Goal: Task Accomplishment & Management: Use online tool/utility

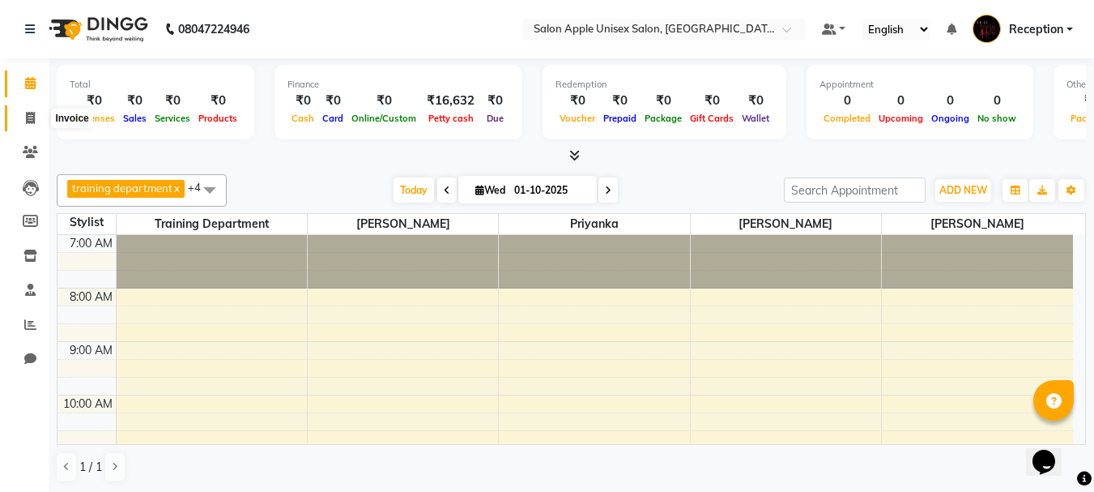
click at [30, 120] on icon at bounding box center [30, 118] width 9 height 12
select select "92"
select select "service"
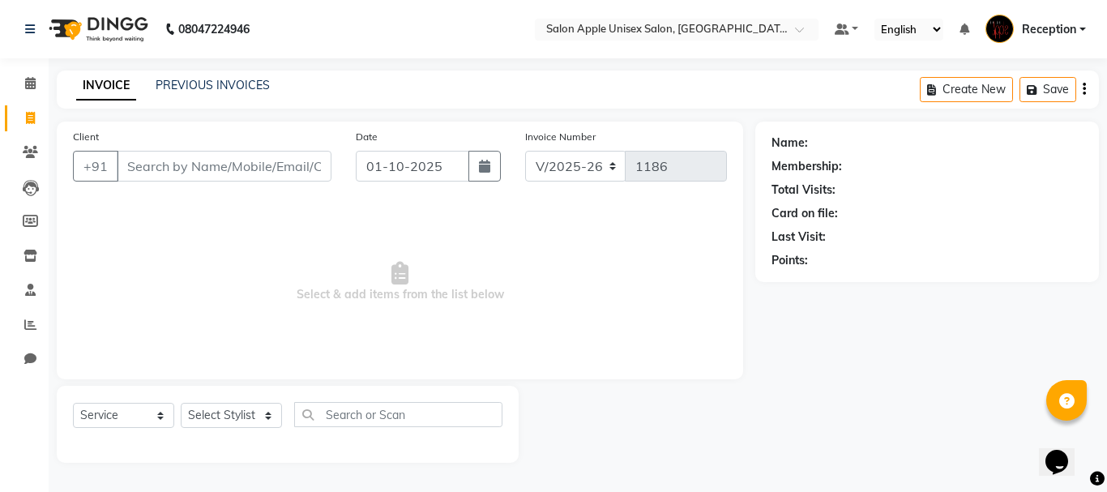
click at [155, 177] on input "Client" at bounding box center [224, 166] width 215 height 31
type input "7303291586"
click at [1106, 217] on div "Name: Membership: Total Visits: Card on file: Last Visit: Points:" at bounding box center [933, 292] width 356 height 341
drag, startPoint x: 1030, startPoint y: 237, endPoint x: 650, endPoint y: 296, distance: 385.2
drag, startPoint x: 650, startPoint y: 296, endPoint x: 292, endPoint y: 171, distance: 378.4
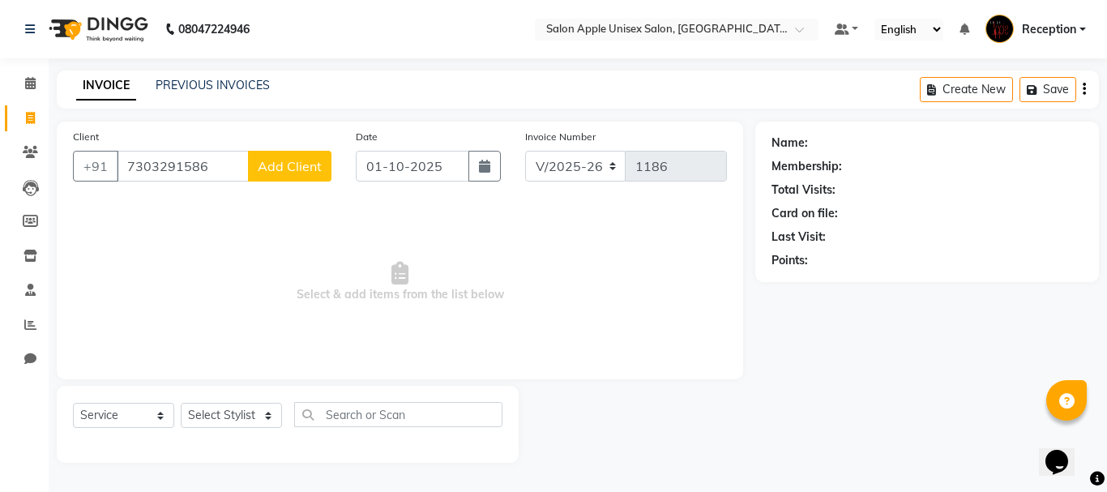
click at [292, 171] on span "Add Client" at bounding box center [290, 166] width 64 height 16
select select "22"
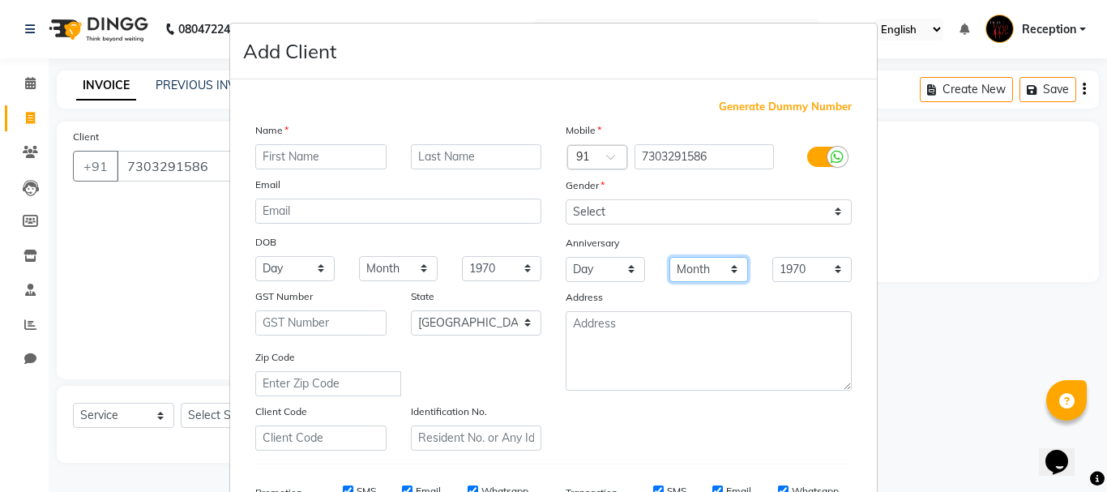
click at [699, 273] on select "Month January February March April May June July August September October Novem…" at bounding box center [708, 269] width 79 height 25
click at [337, 157] on input "text" at bounding box center [320, 156] width 131 height 25
drag, startPoint x: 337, startPoint y: 157, endPoint x: 552, endPoint y: 161, distance: 215.5
click at [553, 161] on div "Country Code × 91" at bounding box center [592, 157] width 78 height 26
click at [301, 164] on input "text" at bounding box center [320, 156] width 131 height 25
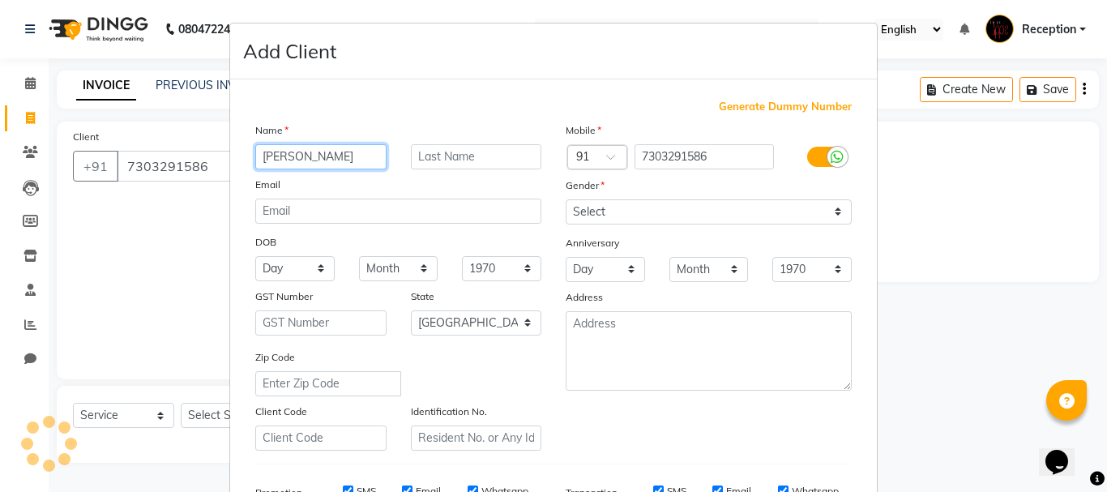
type input "[PERSON_NAME]"
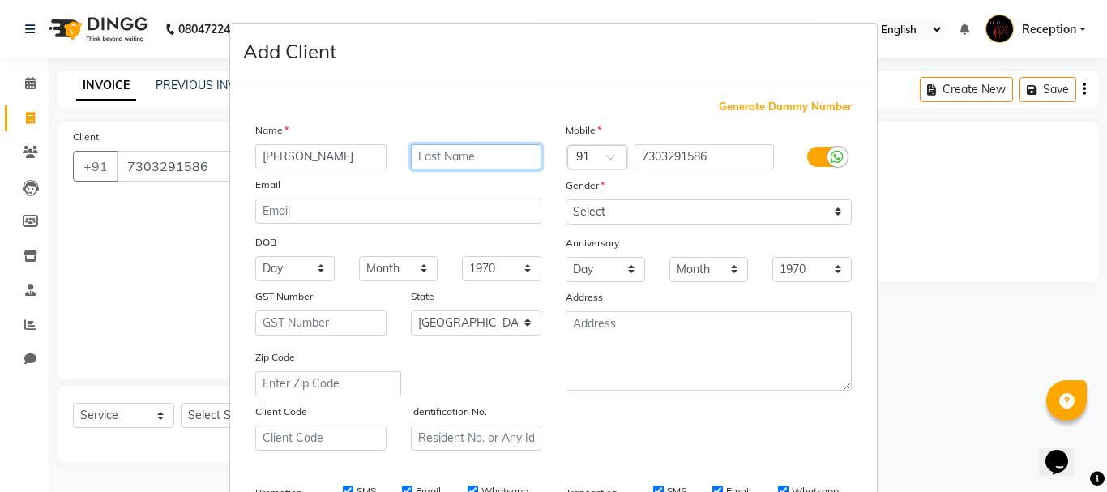
click at [487, 161] on input "text" at bounding box center [476, 156] width 131 height 25
type input "avand"
click at [700, 272] on select "Month January February March April May June July August September October Novem…" at bounding box center [708, 269] width 79 height 25
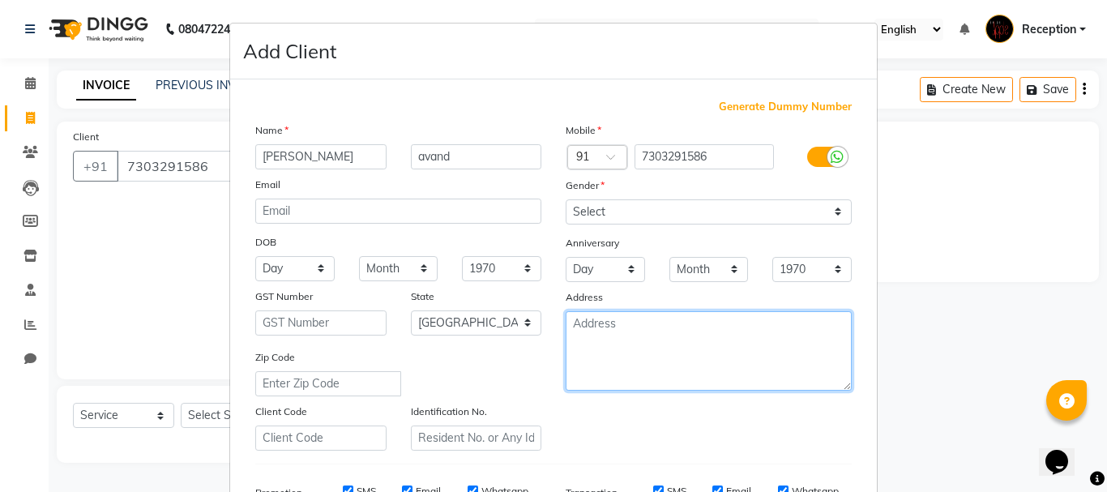
click at [656, 327] on textarea at bounding box center [708, 350] width 286 height 79
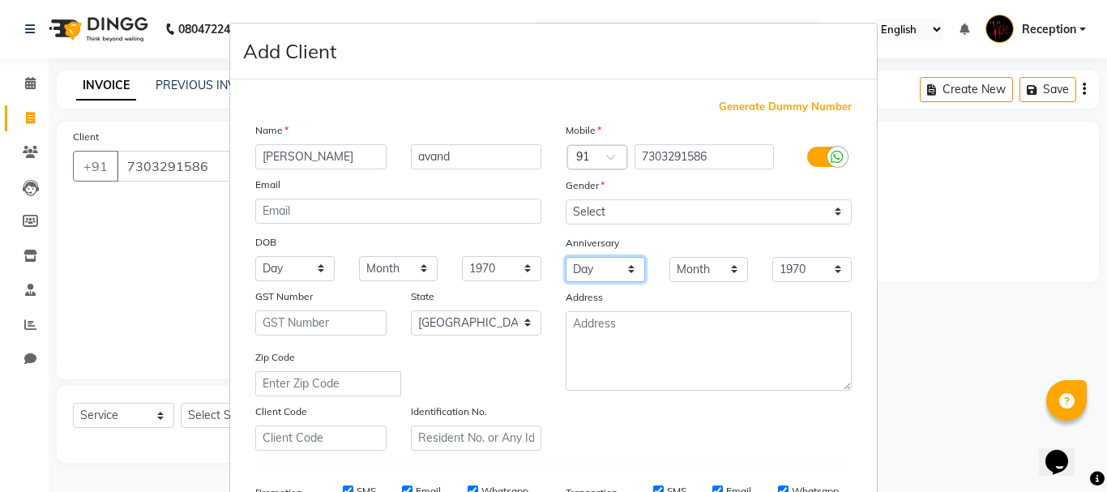
click at [595, 262] on select "Day 01 02 03 04 05 06 07 08 09 10 11 12 13 14 15 16 17 18 19 20 21 22 23 24 25 …" at bounding box center [604, 269] width 79 height 25
click at [717, 279] on select "Month January February March April May June July August September October Novem…" at bounding box center [708, 269] width 79 height 25
click at [797, 258] on select "1970 1971 1972 1973 1974 1975 1976 1977 1978 1979 1980 1981 1982 1983 1984 1985…" at bounding box center [811, 269] width 79 height 25
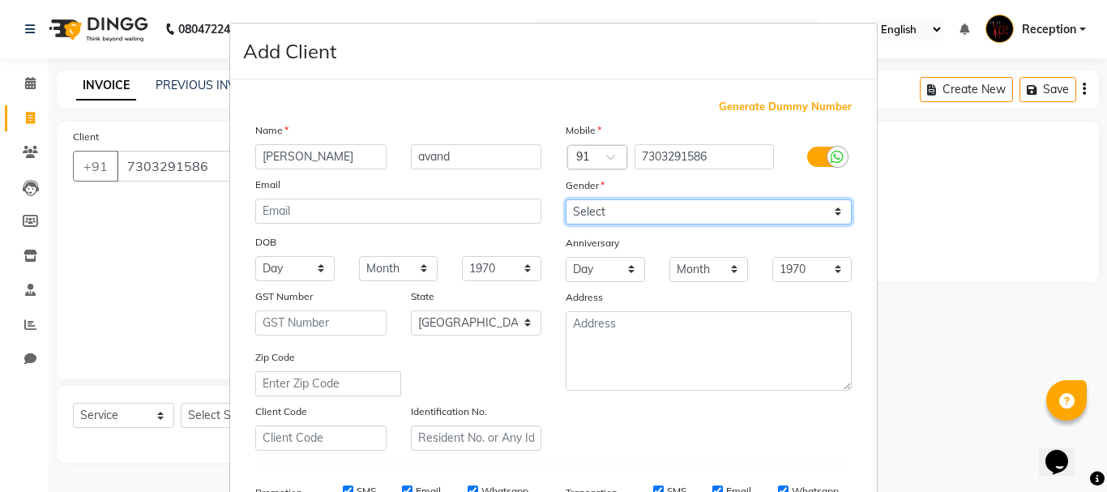
click at [680, 222] on select "Select [DEMOGRAPHIC_DATA] [DEMOGRAPHIC_DATA] Other Prefer Not To Say" at bounding box center [708, 211] width 286 height 25
select select "[DEMOGRAPHIC_DATA]"
click at [565, 199] on select "Select [DEMOGRAPHIC_DATA] [DEMOGRAPHIC_DATA] Other Prefer Not To Say" at bounding box center [708, 211] width 286 height 25
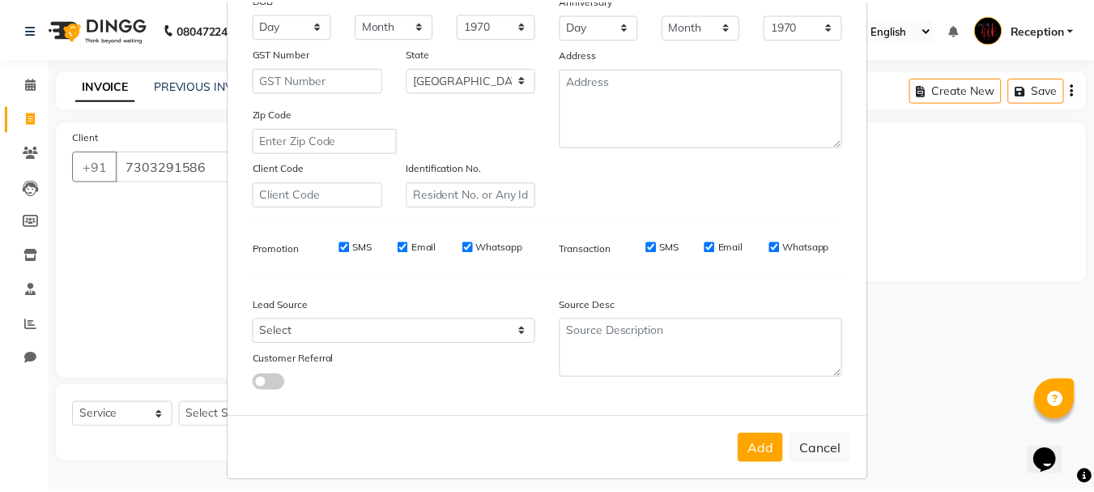
scroll to position [256, 0]
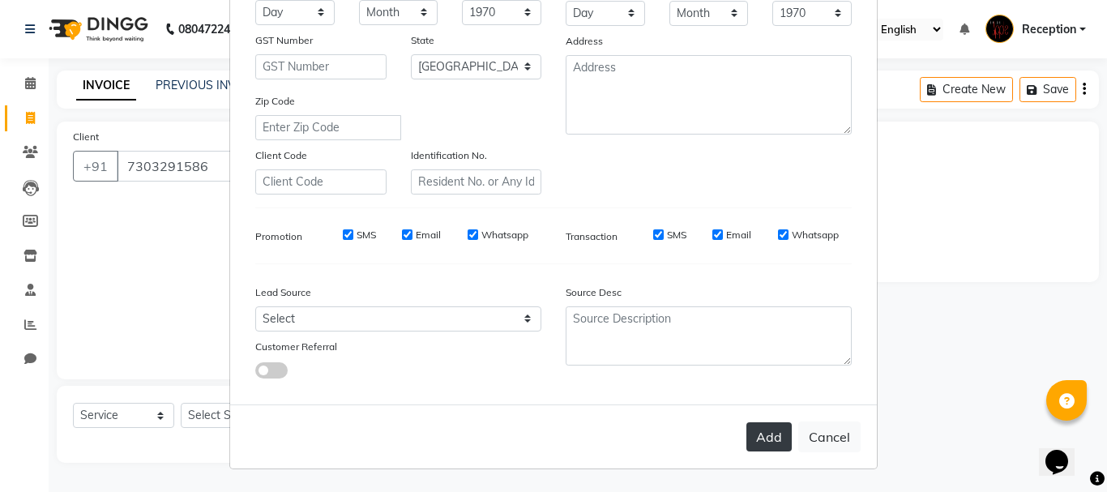
click at [761, 424] on button "Add" at bounding box center [768, 436] width 45 height 29
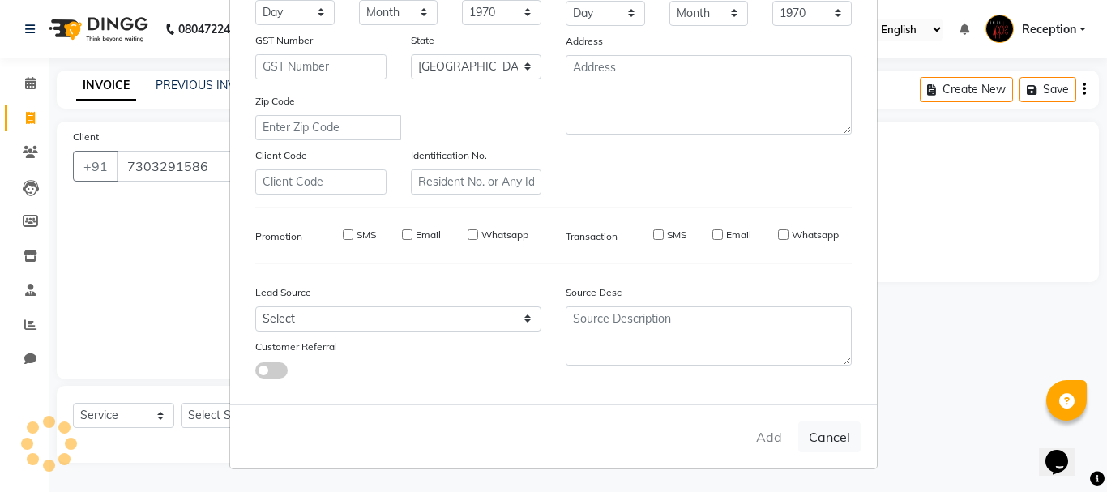
select select
select select "null"
select select
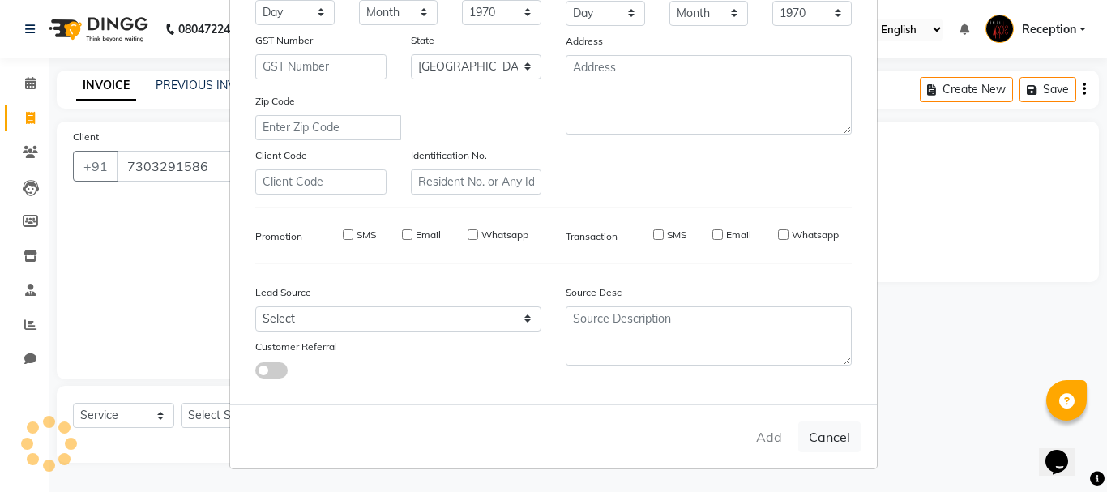
select select
checkbox input "false"
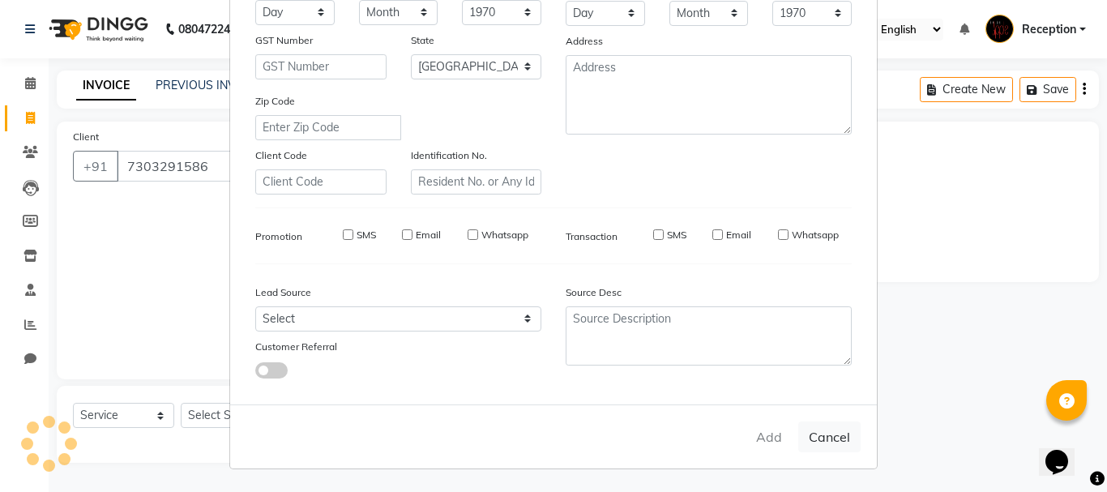
checkbox input "false"
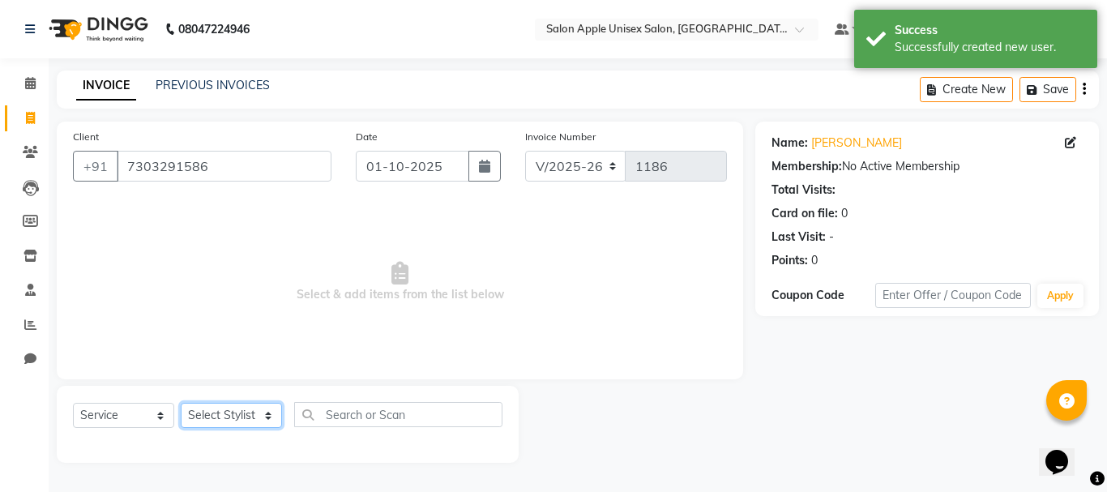
click at [231, 417] on select "Select Stylist [PERSON_NAME] priyanka Reception [PERSON_NAME] [PERSON_NAME] tra…" at bounding box center [231, 415] width 101 height 25
click at [181, 403] on select "Select Stylist [PERSON_NAME] priyanka Reception [PERSON_NAME] [PERSON_NAME] tra…" at bounding box center [231, 415] width 101 height 25
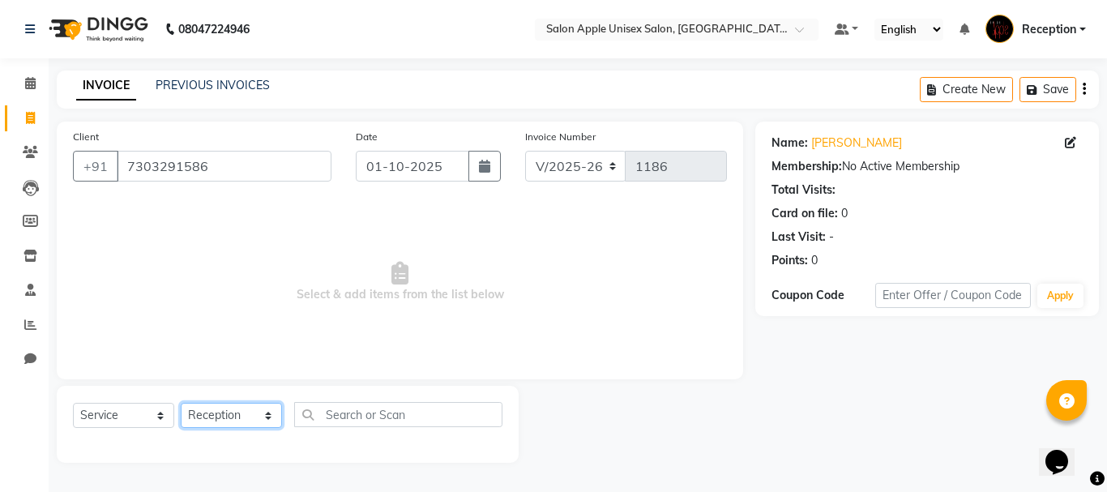
click at [240, 418] on select "Select Stylist [PERSON_NAME] priyanka Reception [PERSON_NAME] [PERSON_NAME] tra…" at bounding box center [231, 415] width 101 height 25
select select "92145"
click at [181, 403] on select "Select Stylist [PERSON_NAME] priyanka Reception [PERSON_NAME] [PERSON_NAME] tra…" at bounding box center [231, 415] width 101 height 25
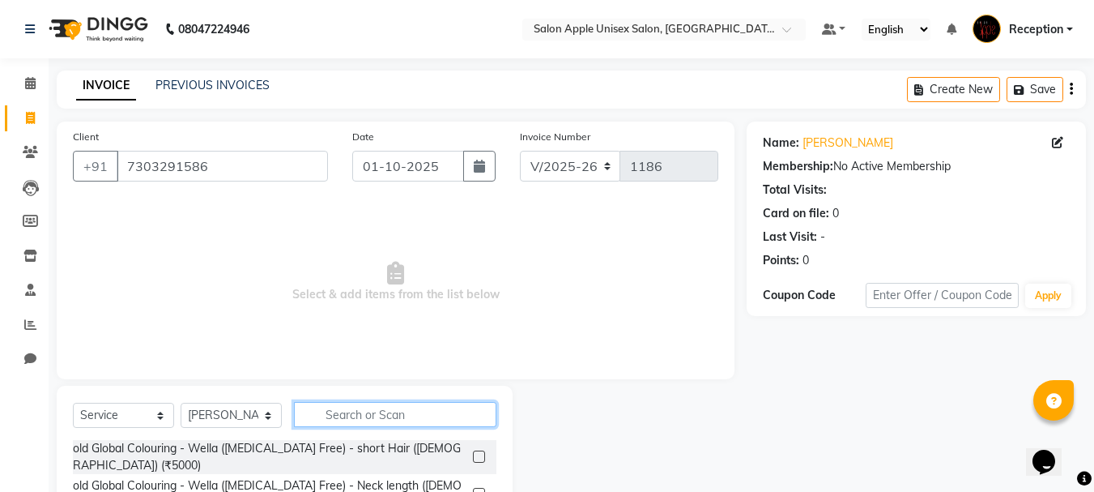
click at [328, 416] on input "text" at bounding box center [395, 414] width 203 height 25
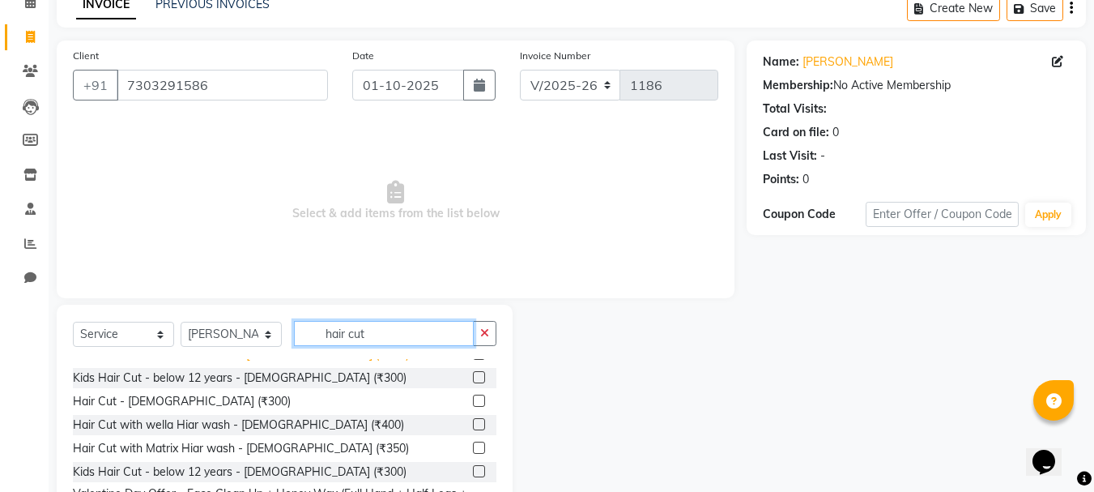
scroll to position [87, 0]
type input "hair cut"
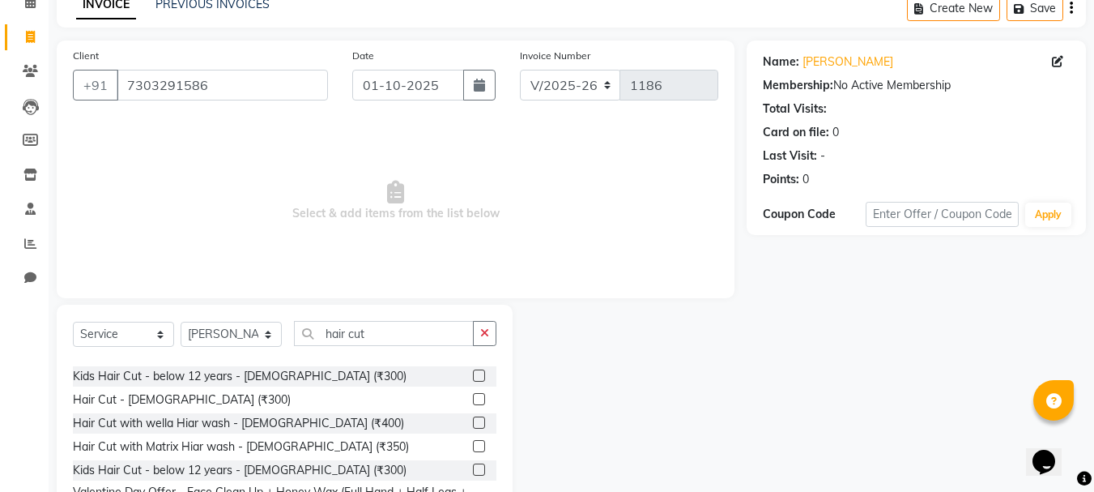
click at [473, 398] on label at bounding box center [479, 399] width 12 height 12
click at [473, 398] on input "checkbox" at bounding box center [478, 400] width 11 height 11
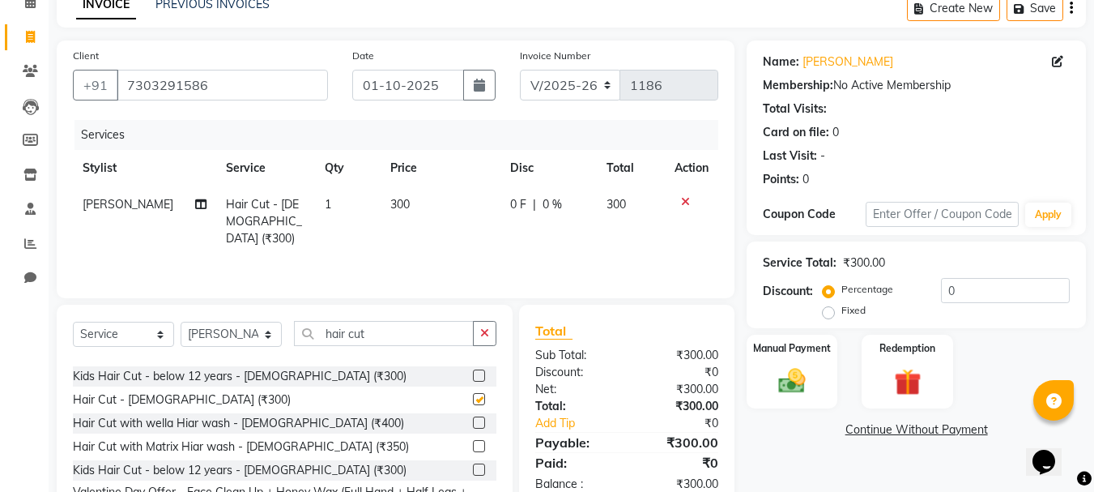
checkbox input "false"
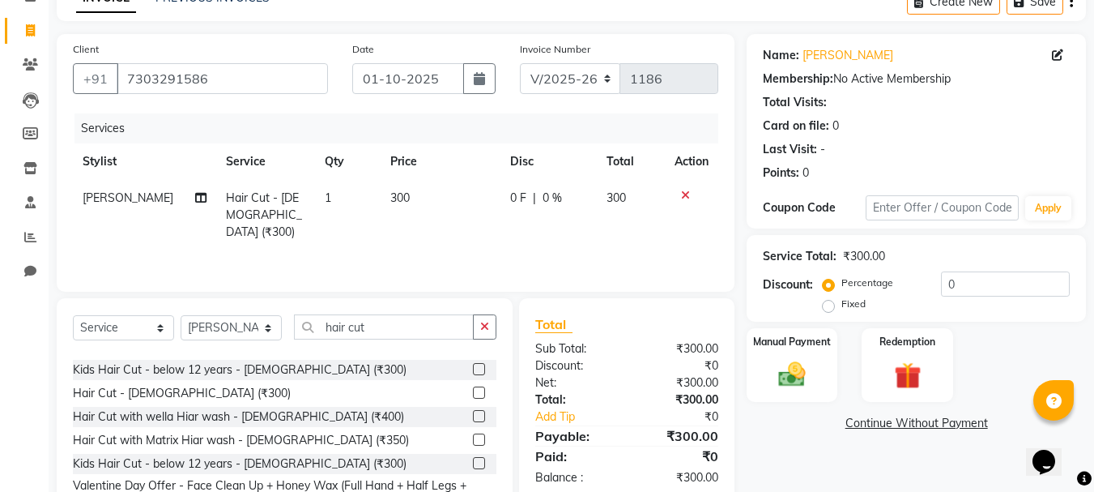
scroll to position [157, 0]
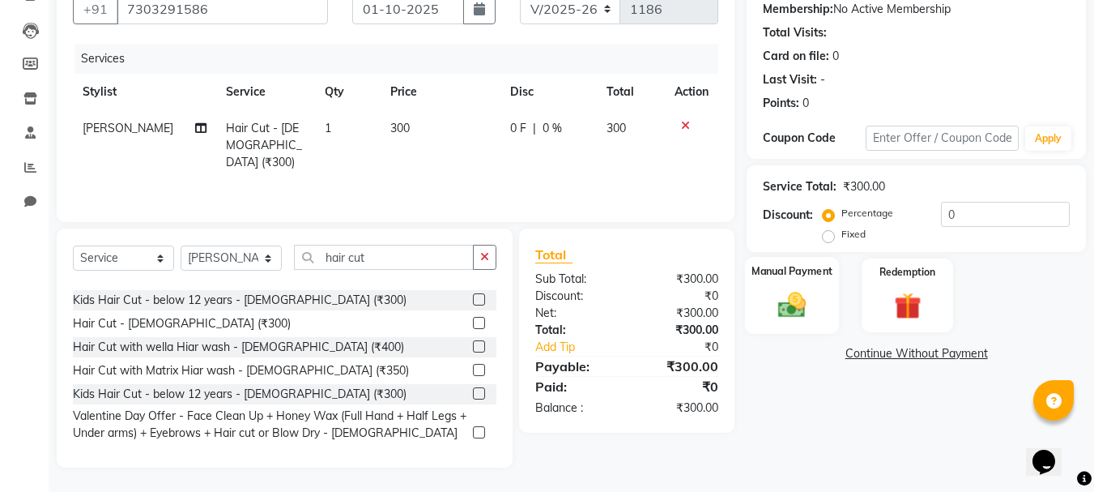
click at [791, 326] on div "Manual Payment" at bounding box center [792, 295] width 95 height 77
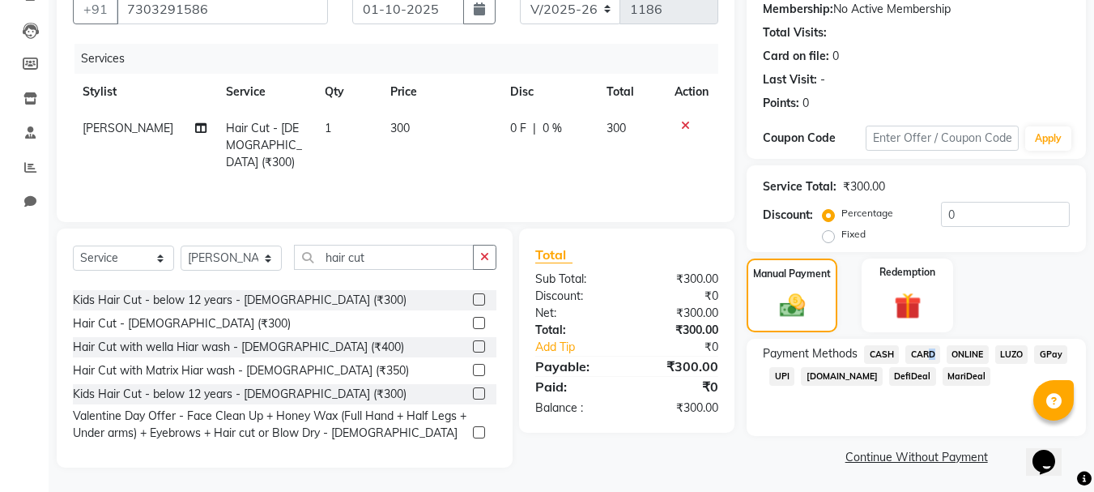
click at [928, 354] on span "CARD" at bounding box center [923, 354] width 35 height 19
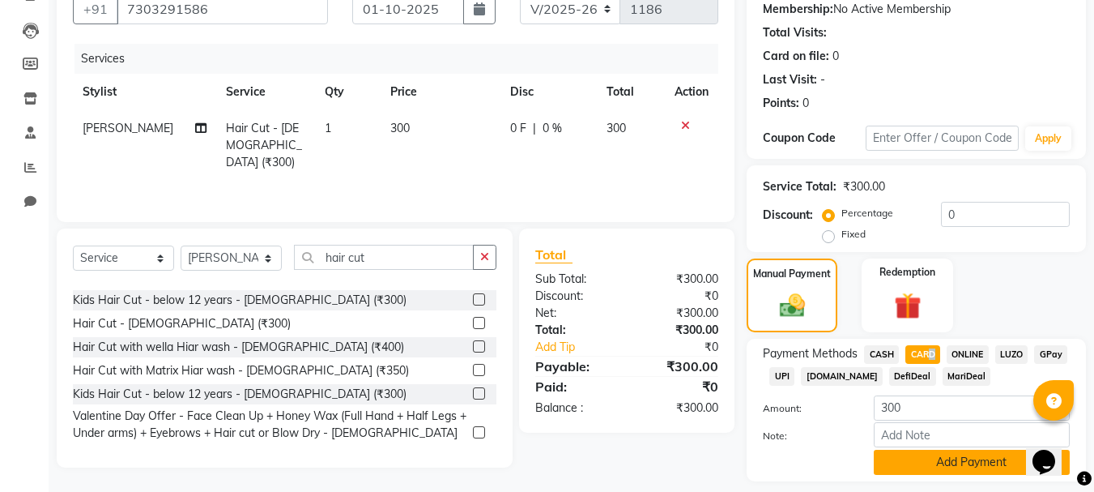
click at [979, 461] on button "Add Payment" at bounding box center [972, 462] width 196 height 25
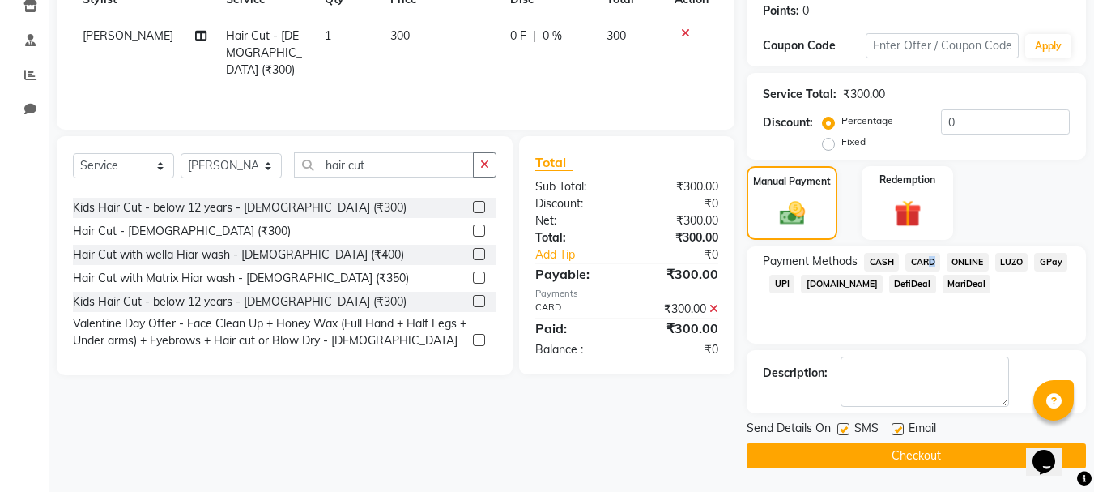
scroll to position [250, 0]
click at [923, 263] on span "CARD" at bounding box center [923, 261] width 35 height 19
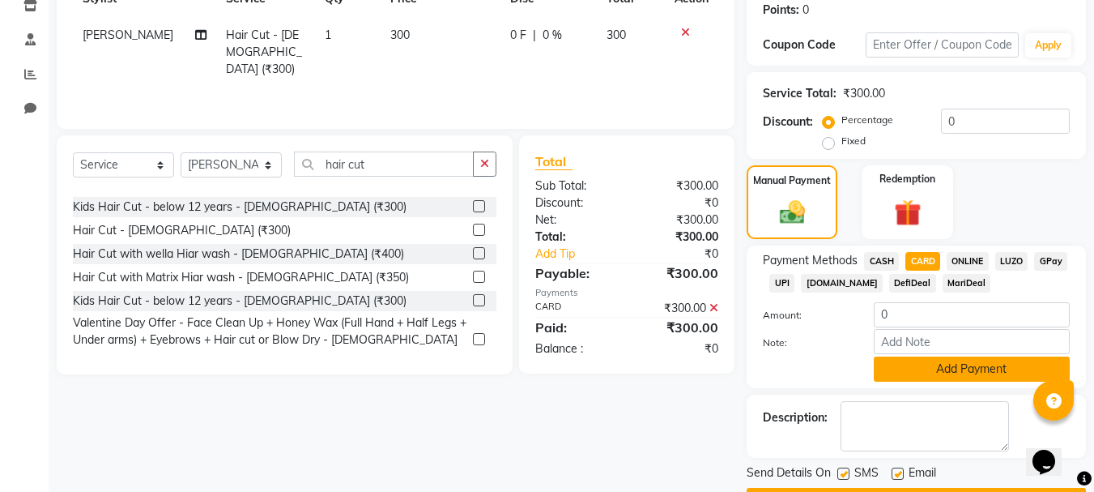
click at [963, 371] on button "Add Payment" at bounding box center [972, 368] width 196 height 25
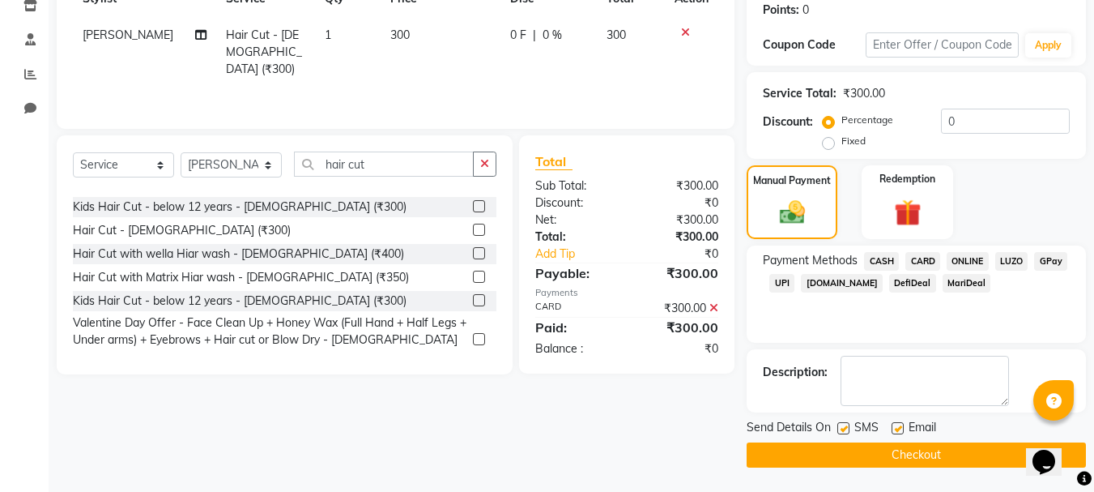
click at [947, 454] on button "Checkout" at bounding box center [916, 454] width 339 height 25
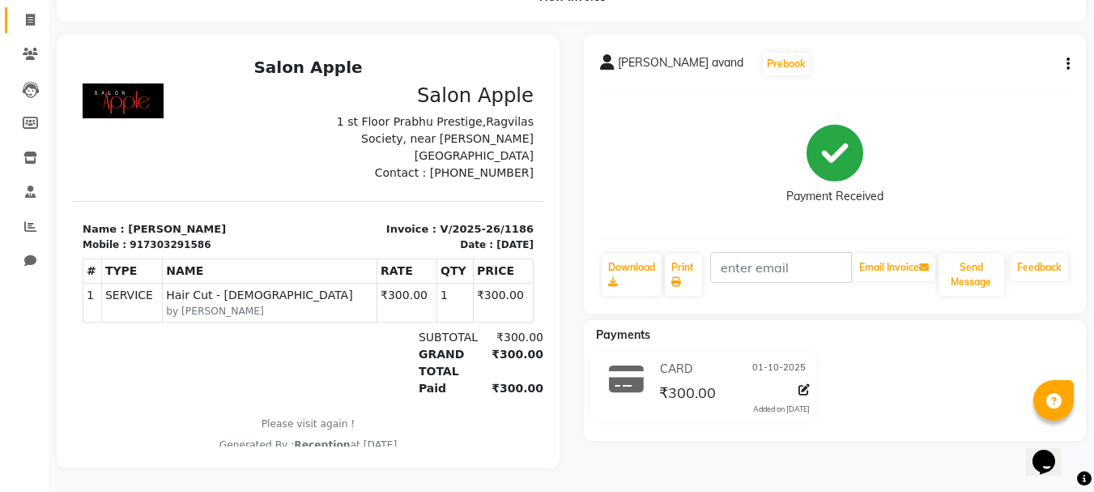
click at [37, 18] on link "Invoice" at bounding box center [24, 20] width 39 height 27
select select "service"
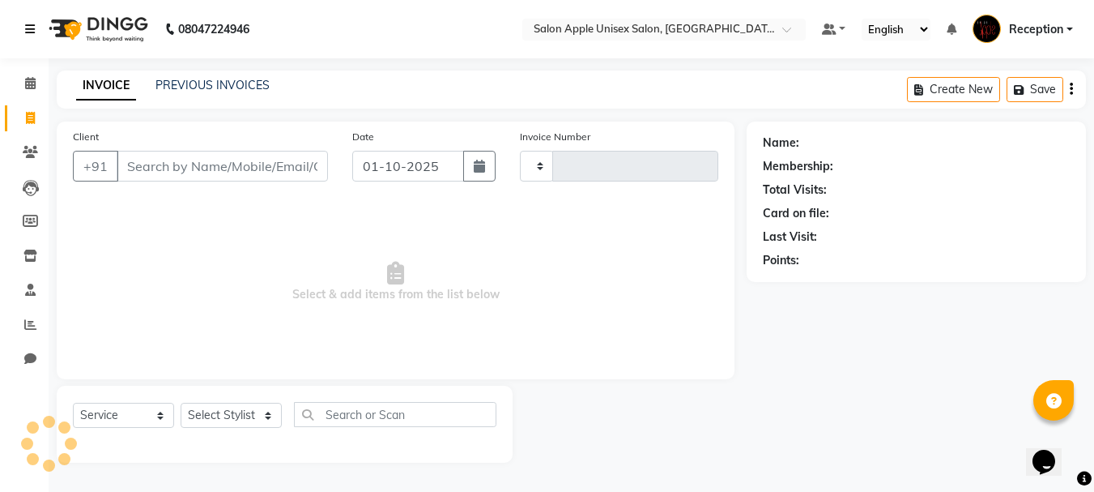
type input "1187"
select select "92"
click at [262, 403] on select "Select Stylist [PERSON_NAME] priyanka Reception [PERSON_NAME] [PERSON_NAME] tra…" at bounding box center [231, 415] width 101 height 25
